Goal: Use online tool/utility: Use online tool/utility

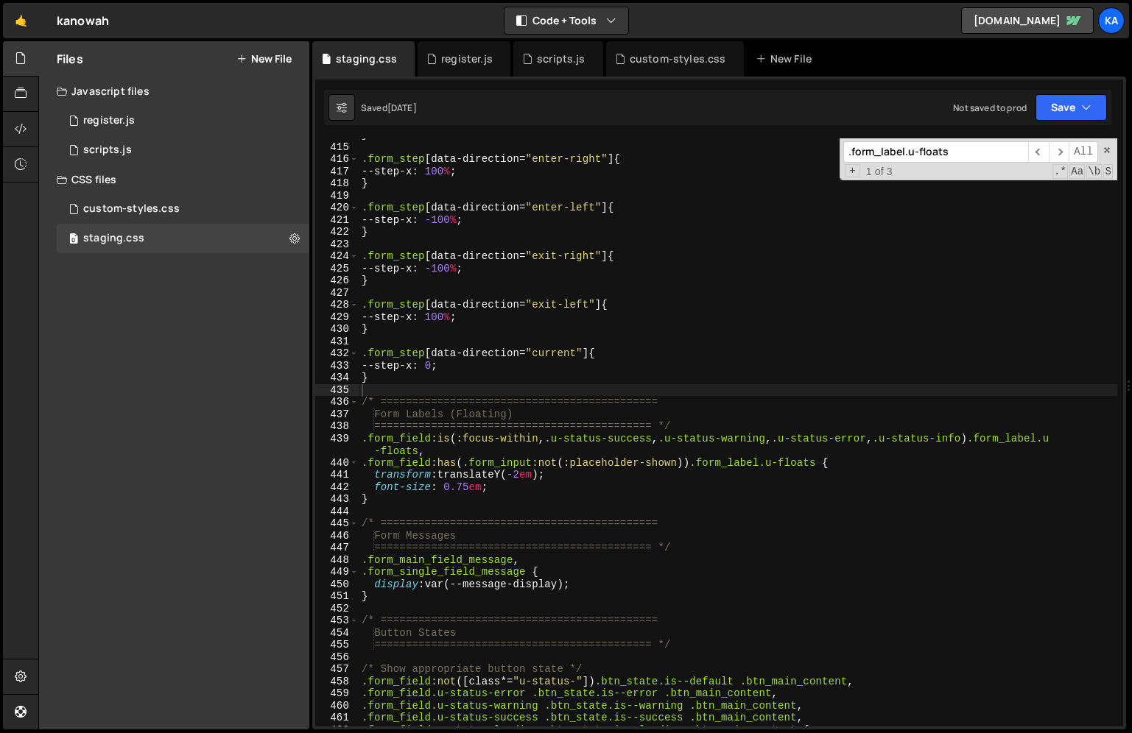
scroll to position [5039, 0]
click at [842, 262] on div "} .form_step [ data-direction = " enter-right " ] { --step-x : 100 % ; } .form_…" at bounding box center [738, 435] width 758 height 613
type textarea ".form_step[data-direction="exit-right"] {"
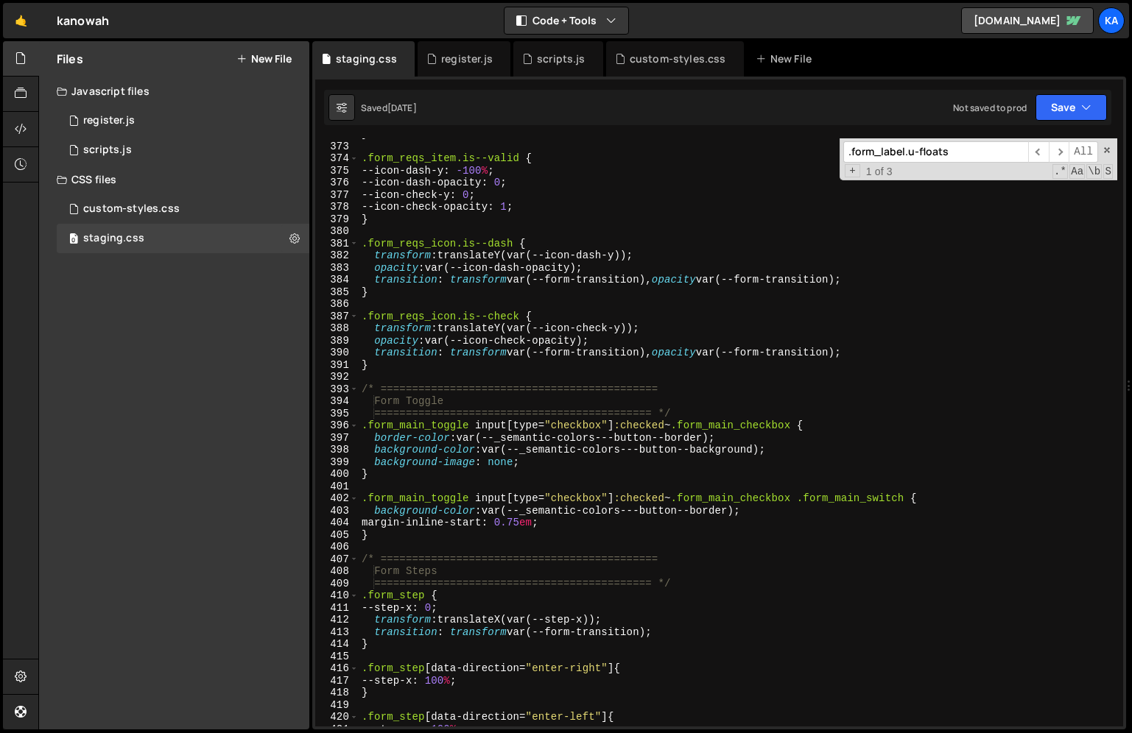
scroll to position [4528, 0]
click at [596, 375] on div "} .form_reqs_item.is--valid { --icon-dash-y : -100 % ; --icon-dash-opacity : 0 …" at bounding box center [738, 436] width 758 height 613
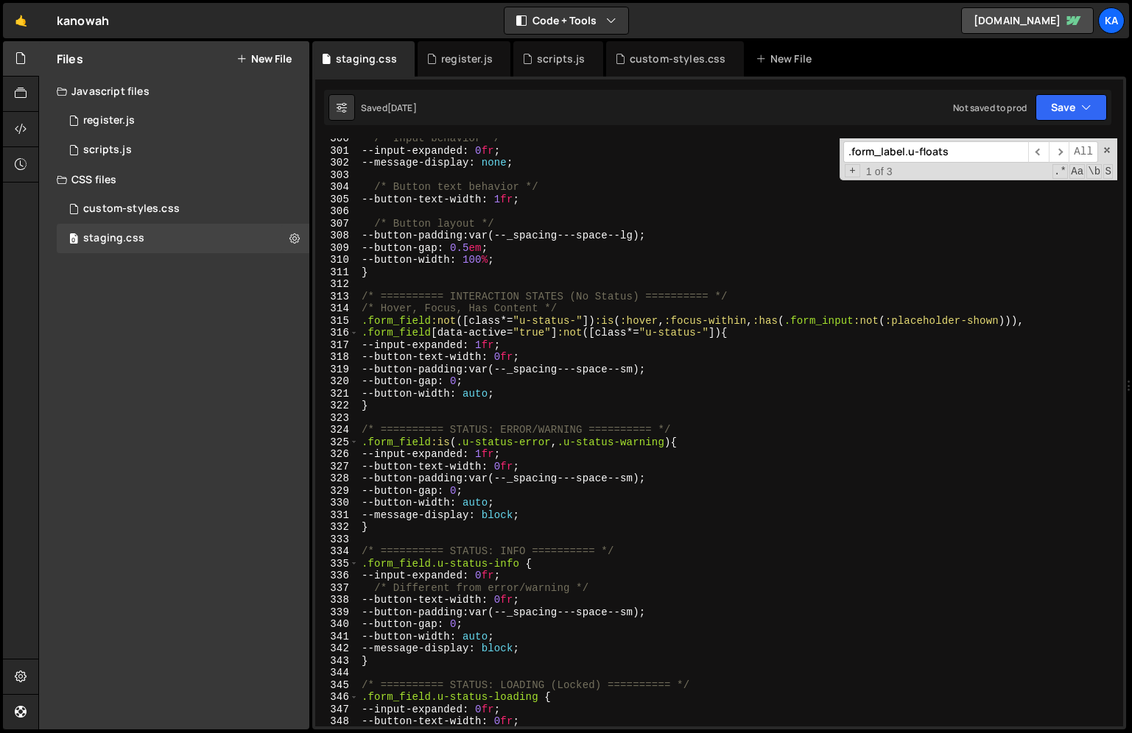
scroll to position [3680, 0]
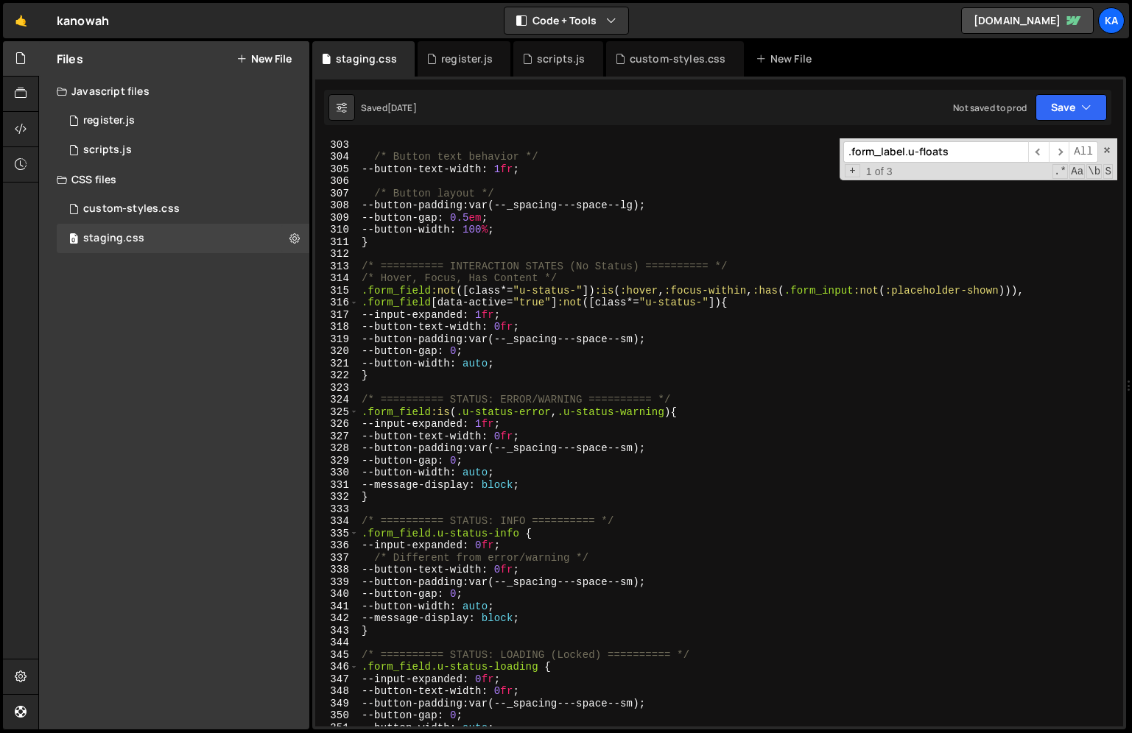
drag, startPoint x: 959, startPoint y: 147, endPoint x: 782, endPoint y: 144, distance: 176.7
click at [782, 144] on div "--message-display : none ; /* Button text behavior */ --button-text-width : 1 f…" at bounding box center [738, 432] width 758 height 588
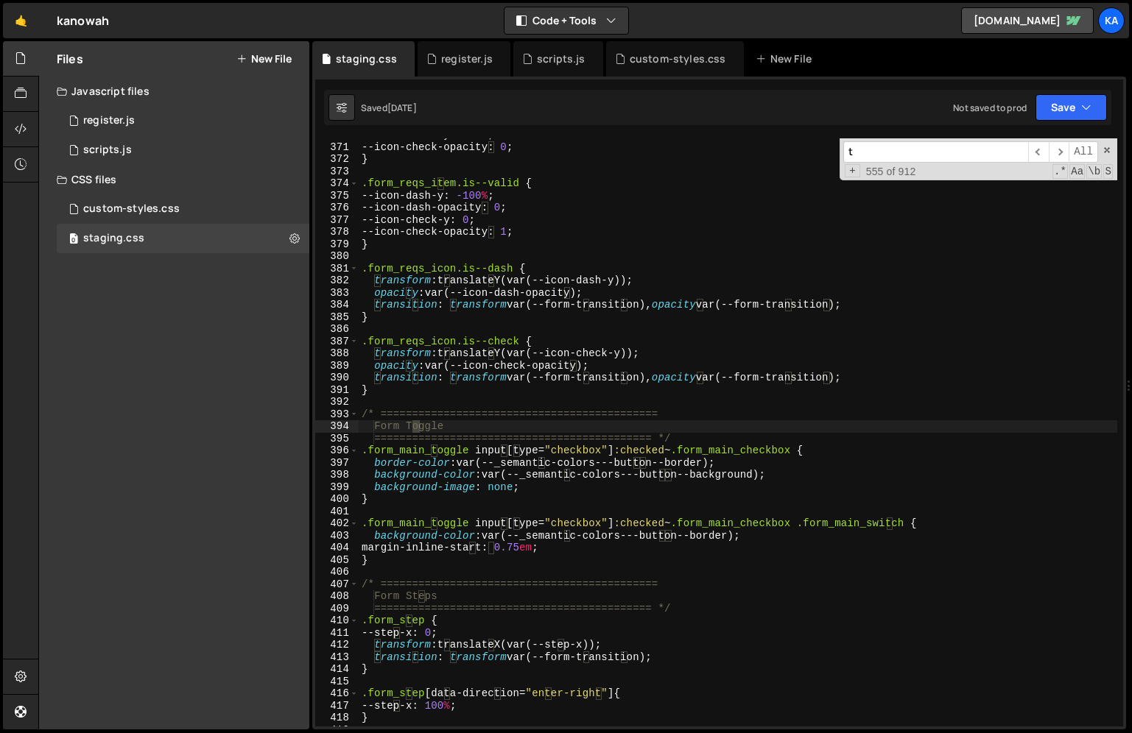
scroll to position [4504, 0]
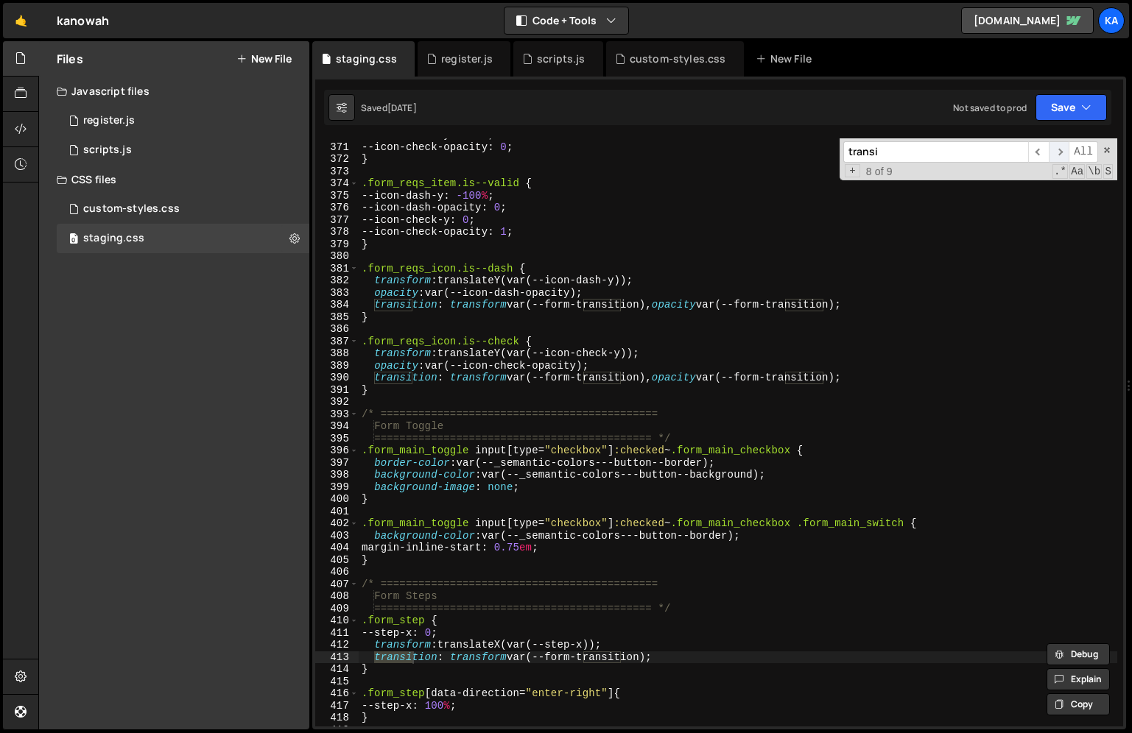
type input "transi"
click at [1059, 152] on span "​" at bounding box center [1058, 151] width 21 height 21
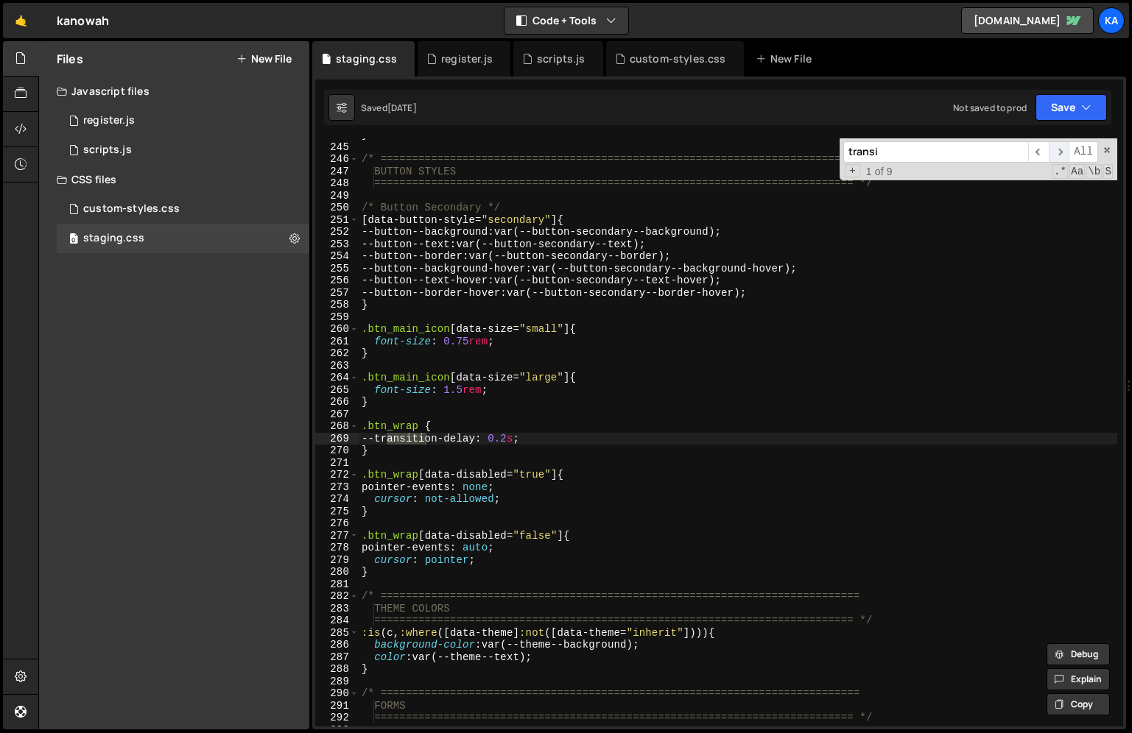
click at [1059, 152] on span "​" at bounding box center [1058, 151] width 21 height 21
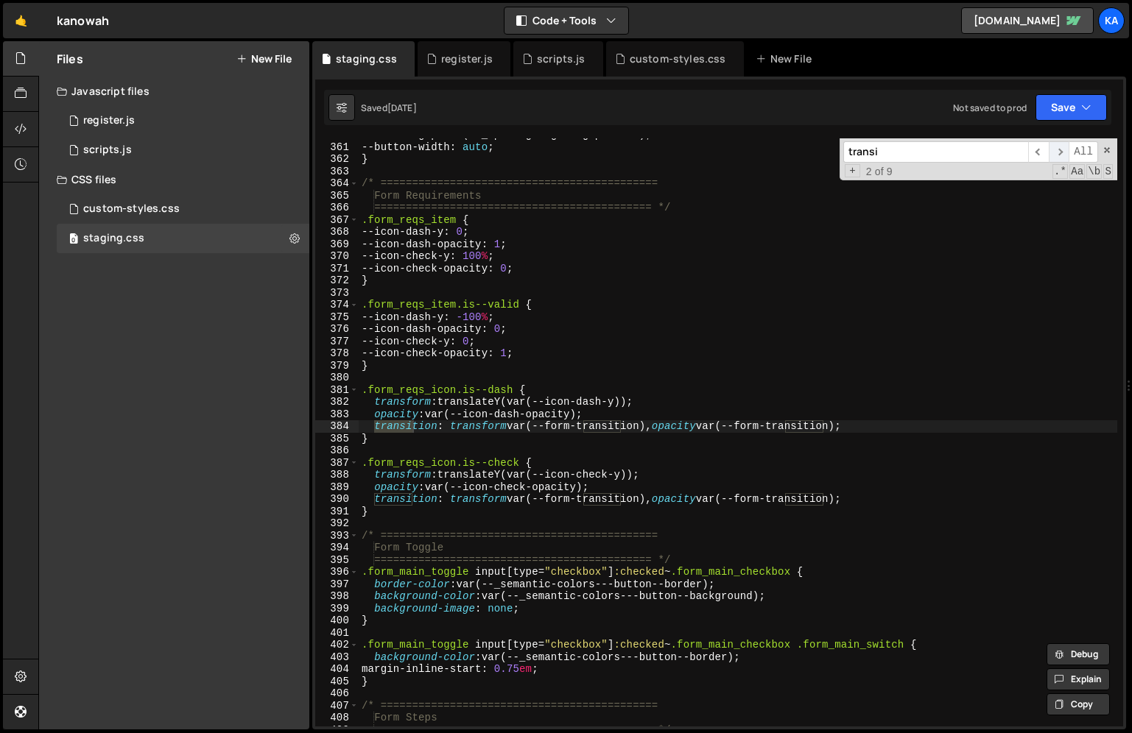
click at [1059, 152] on span "​" at bounding box center [1058, 151] width 21 height 21
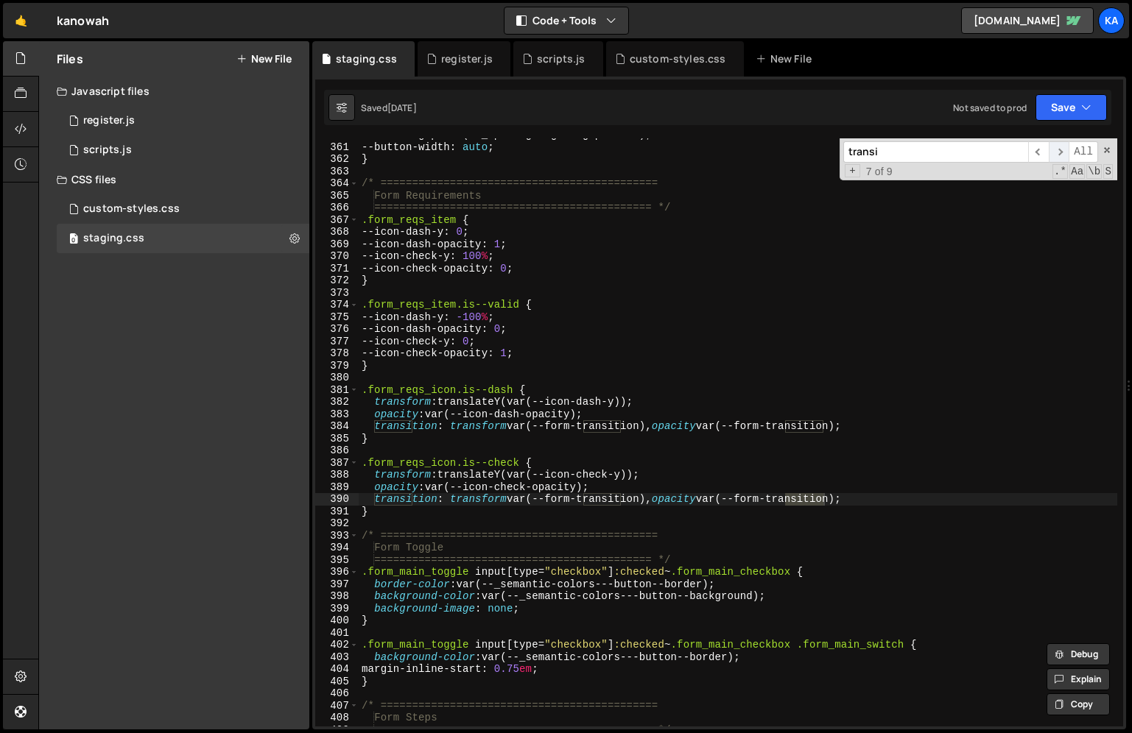
click at [1059, 152] on span "​" at bounding box center [1058, 151] width 21 height 21
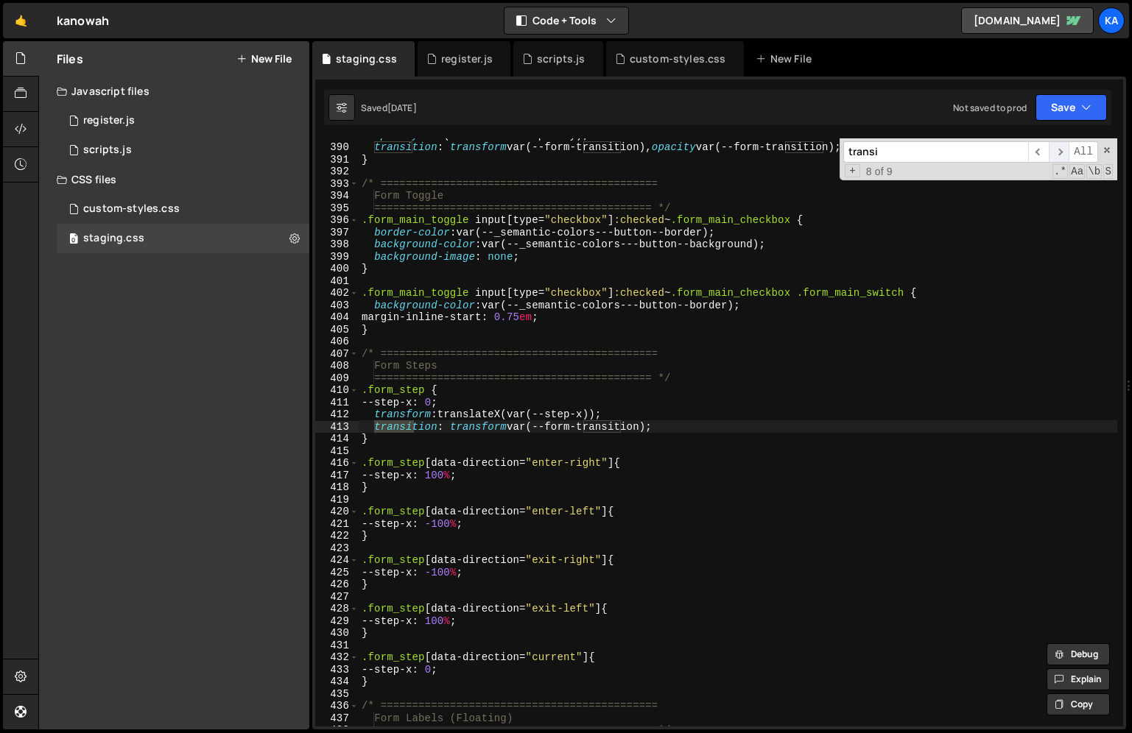
scroll to position [4735, 0]
click at [1059, 152] on span "​" at bounding box center [1058, 151] width 21 height 21
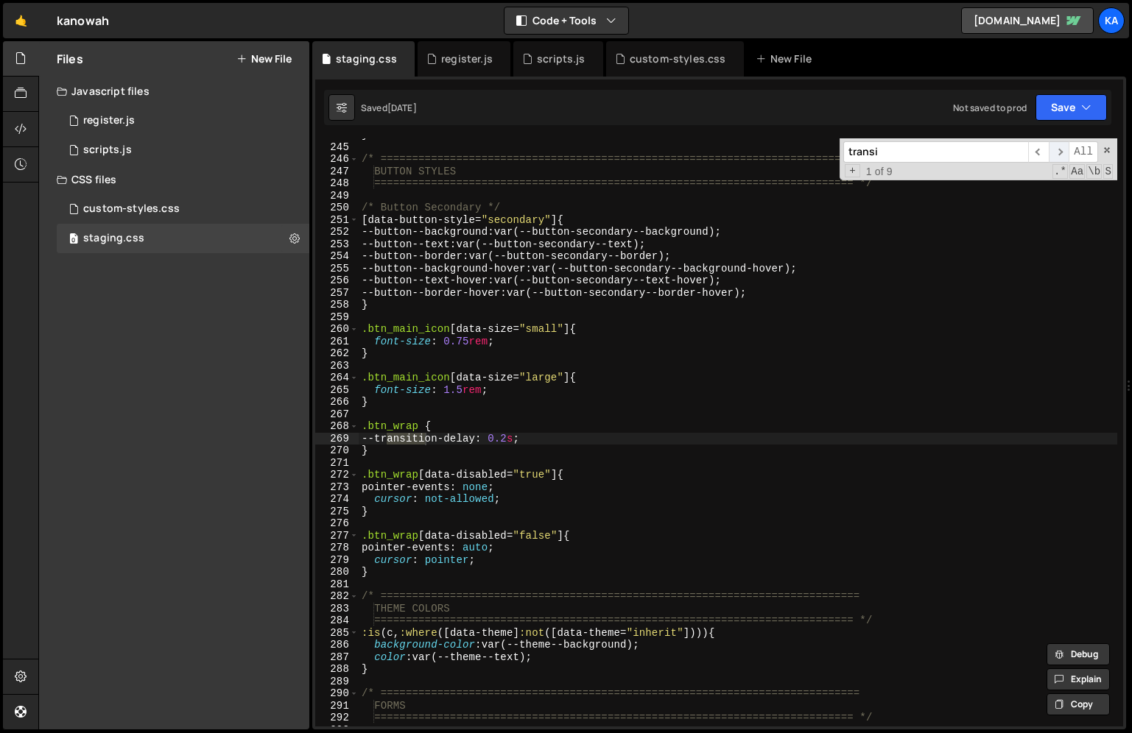
click at [1059, 152] on span "​" at bounding box center [1058, 151] width 21 height 21
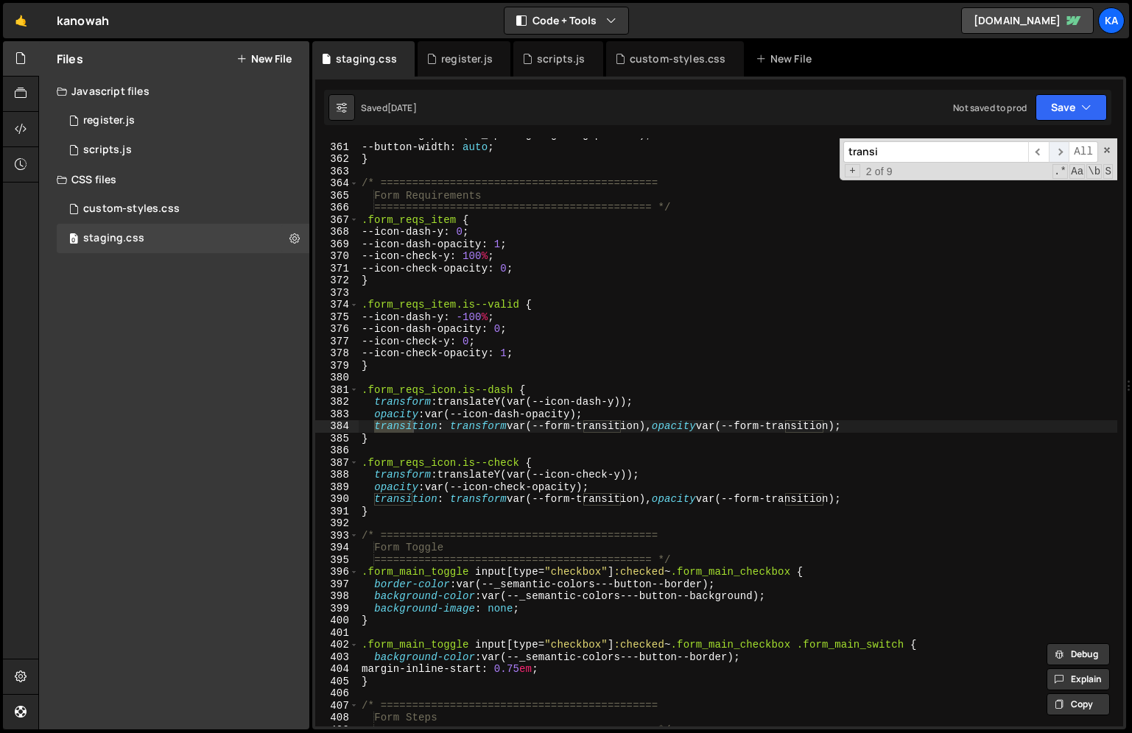
click at [1059, 152] on span "​" at bounding box center [1058, 151] width 21 height 21
click at [608, 364] on div "--button-gap : var(--_spacing---grid-gap--main) ; --button-width : auto ; } /* …" at bounding box center [738, 435] width 758 height 613
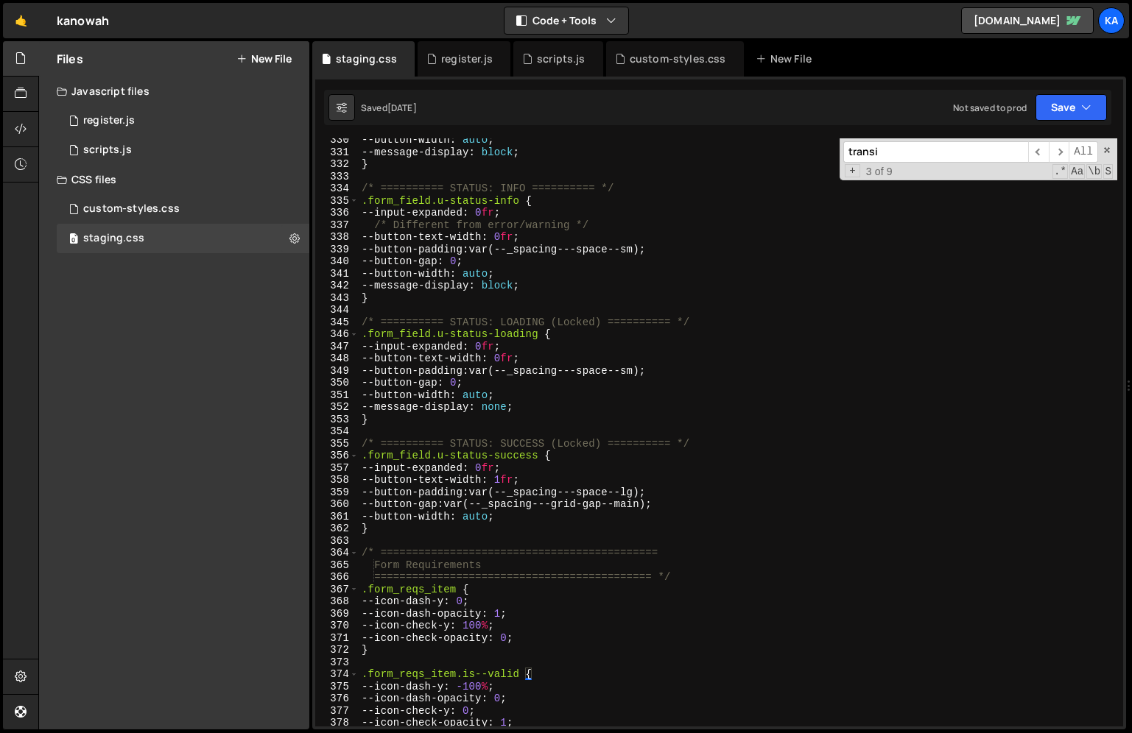
scroll to position [4007, 0]
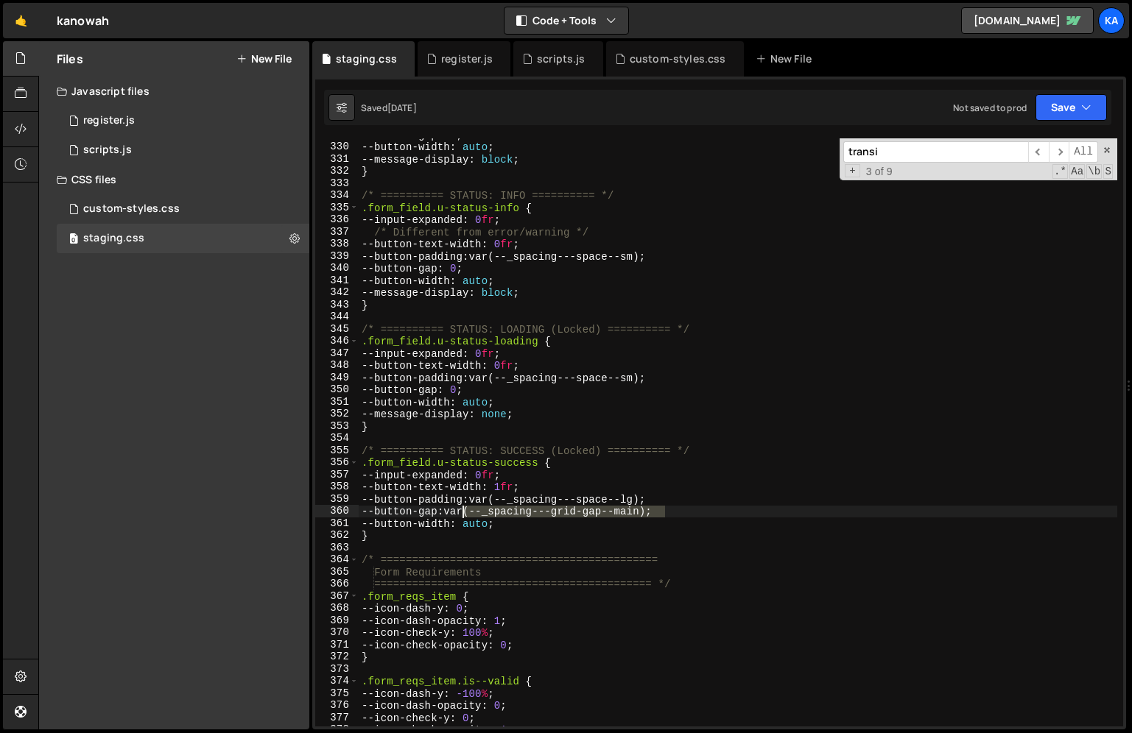
drag, startPoint x: 664, startPoint y: 510, endPoint x: 463, endPoint y: 511, distance: 201.0
click at [462, 511] on div "--button-gap : 0 ; --button-width : auto ; --message-display : block ; } /* ===…" at bounding box center [738, 435] width 758 height 613
click at [622, 425] on div "--button-gap : 0 ; --button-width : auto ; --message-display : block ; } /* ===…" at bounding box center [738, 435] width 758 height 613
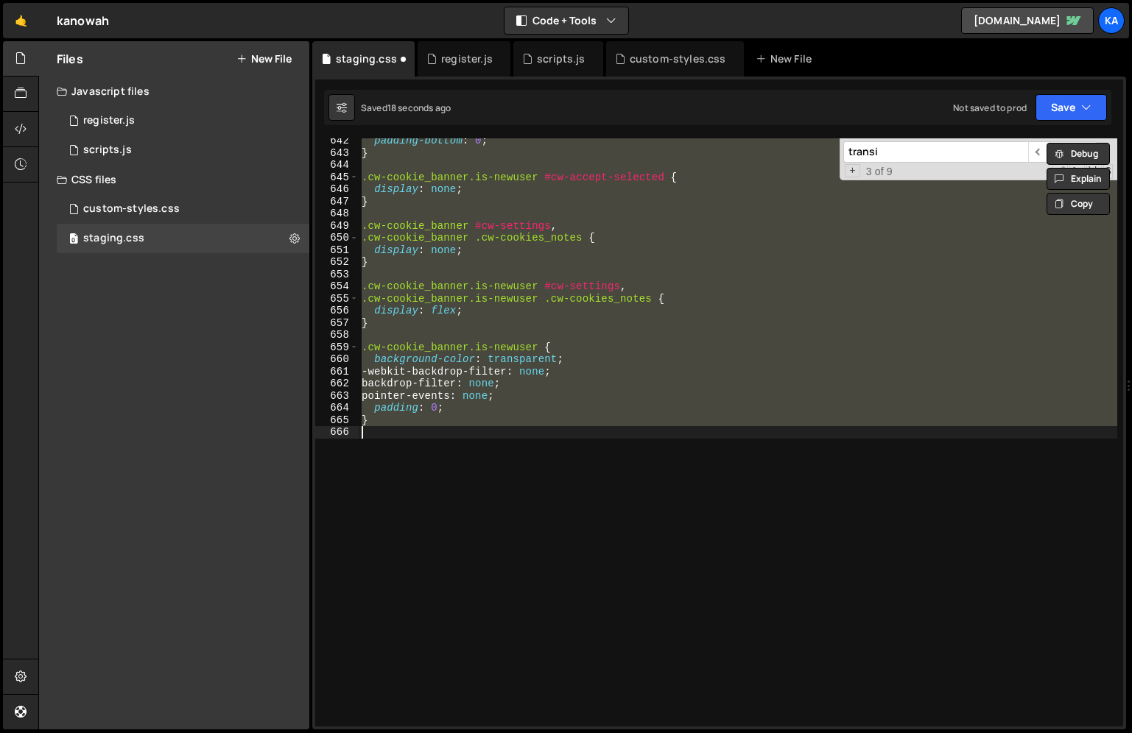
scroll to position [4079, 0]
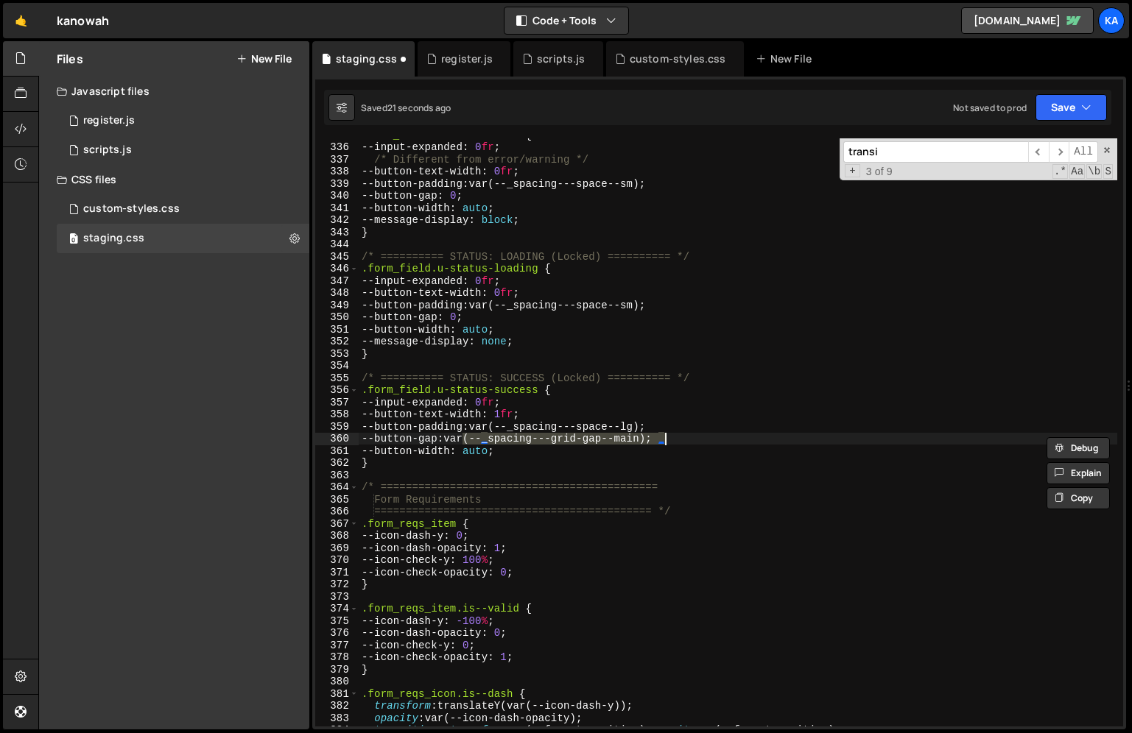
click at [576, 437] on div ".form_field.u-status-info { --input-expanded : 0 fr ; /* Different from error/w…" at bounding box center [738, 432] width 758 height 588
drag, startPoint x: 512, startPoint y: 430, endPoint x: 652, endPoint y: 424, distance: 140.0
click at [652, 424] on div ".form_field.u-status-info { --input-expanded : 0 fr ; /* Different from error/w…" at bounding box center [738, 435] width 758 height 613
drag, startPoint x: 658, startPoint y: 442, endPoint x: 489, endPoint y: 440, distance: 169.3
click at [489, 440] on div ".form_field.u-status-info { --input-expanded : 0 fr ; /* Different from error/w…" at bounding box center [738, 435] width 758 height 613
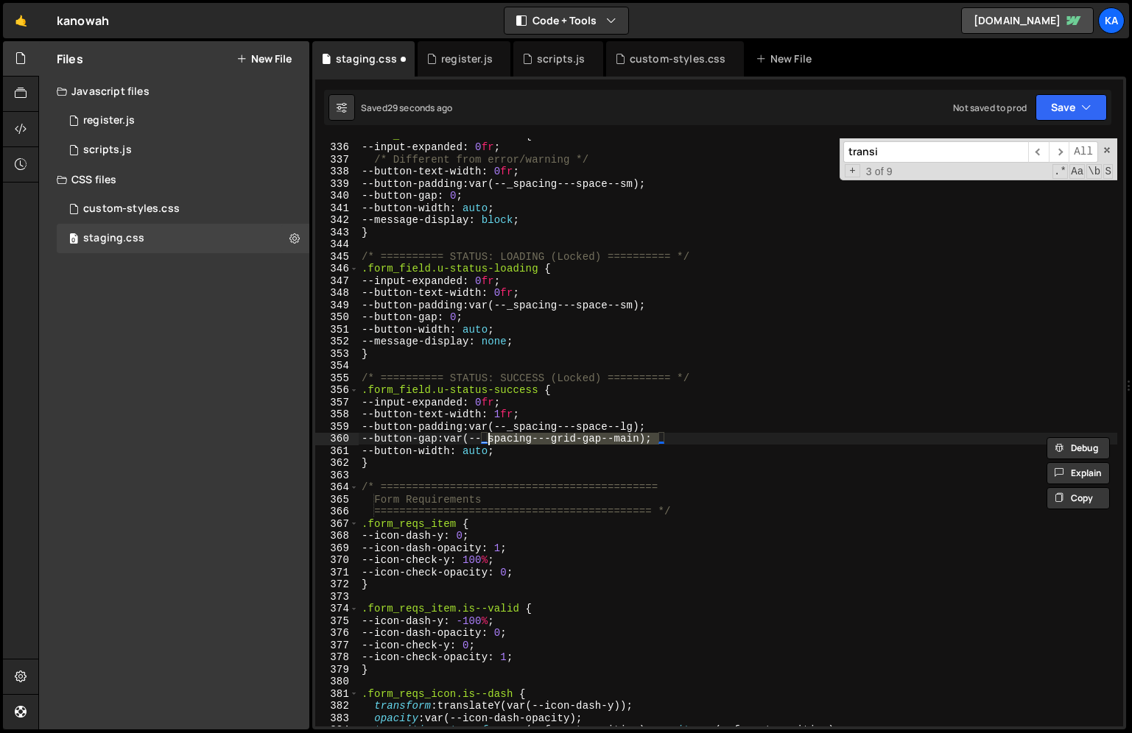
paste textarea "space--lg"
click at [674, 439] on div ".form_field.u-status-info { --input-expanded : 0 fr ; /* Different from error/w…" at bounding box center [738, 435] width 758 height 613
click at [616, 443] on div ".form_field.u-status-info { --input-expanded : 0 fr ; /* Different from error/w…" at bounding box center [738, 435] width 758 height 613
click at [708, 438] on div ".form_field.u-status-info { --input-expanded : 0 fr ; /* Different from error/w…" at bounding box center [738, 435] width 758 height 613
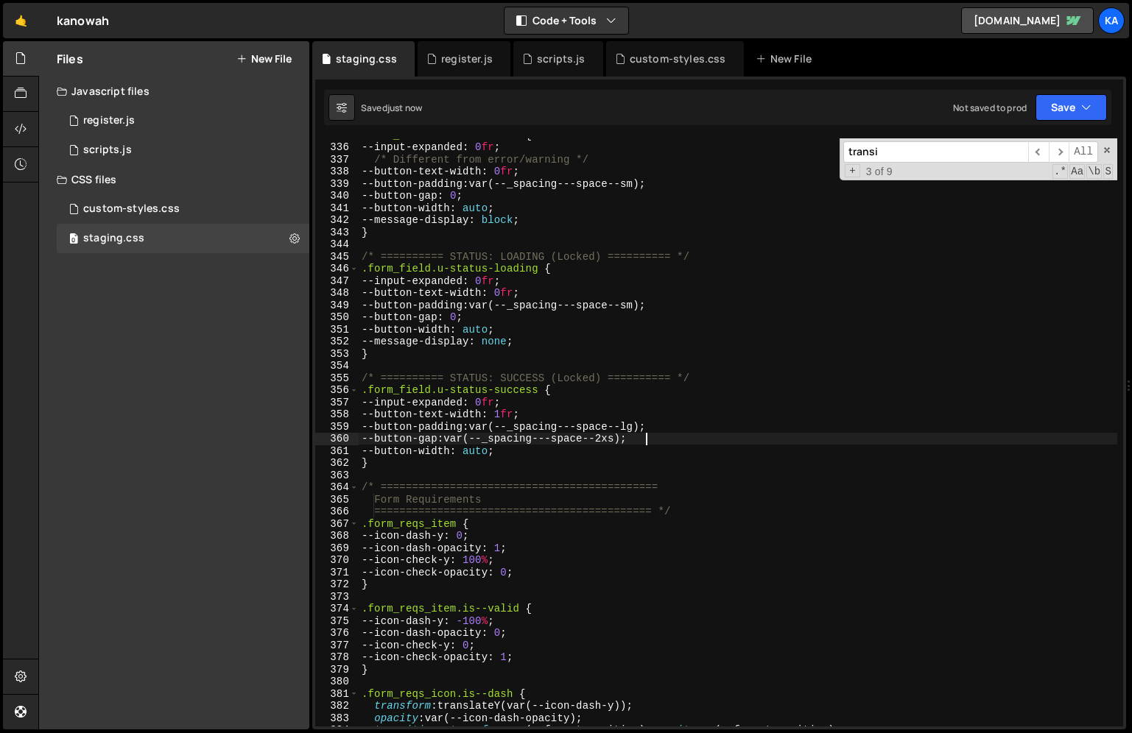
type textarea "--button-gap: var(--_spacing---space--2xs);"
drag, startPoint x: 898, startPoint y: 150, endPoint x: 729, endPoint y: 149, distance: 169.3
click at [730, 150] on div ".form_field.u-status-info { --input-expanded : 0 fr ; /* Different from error/w…" at bounding box center [738, 432] width 758 height 588
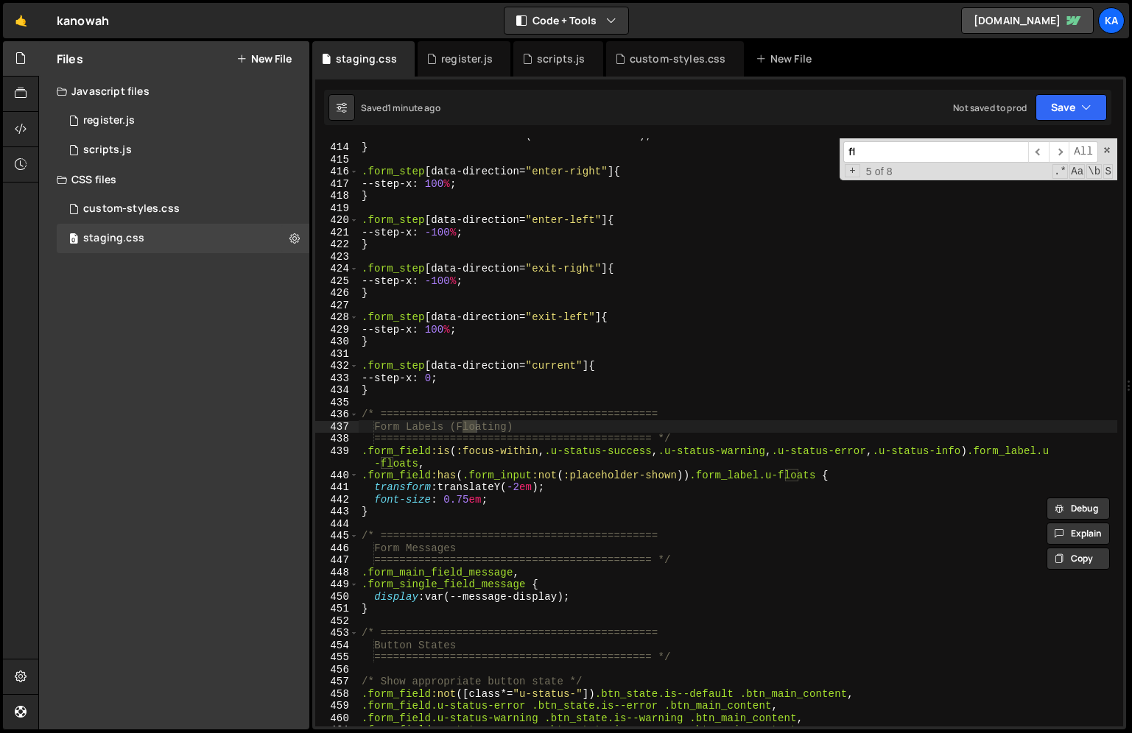
scroll to position [5026, 0]
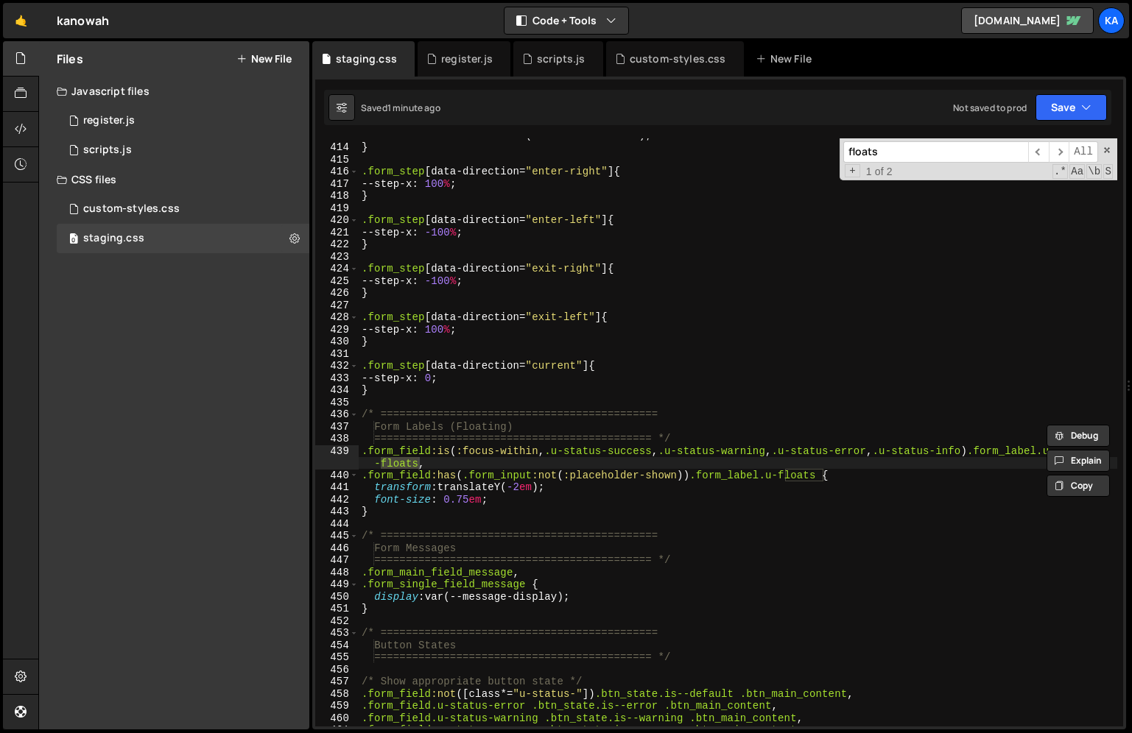
type input "floats"
drag, startPoint x: 551, startPoint y: 454, endPoint x: 660, endPoint y: 453, distance: 108.2
click at [660, 453] on div "transition : transform var(--form-transition) ; } .form_step [ data-direction =…" at bounding box center [738, 435] width 758 height 613
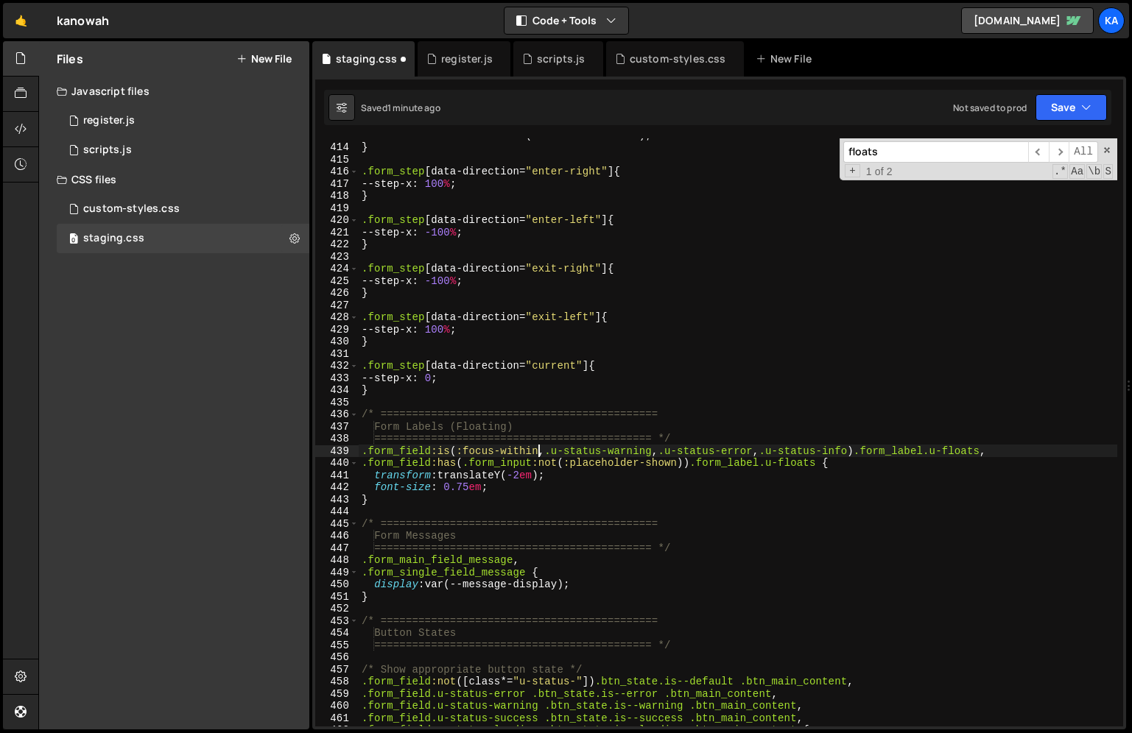
click at [737, 372] on div "transition : transform var(--form-transition) ; } .form_step [ data-direction =…" at bounding box center [738, 435] width 758 height 613
type textarea "--step-x: 0;"
